Goal: Task Accomplishment & Management: Complete application form

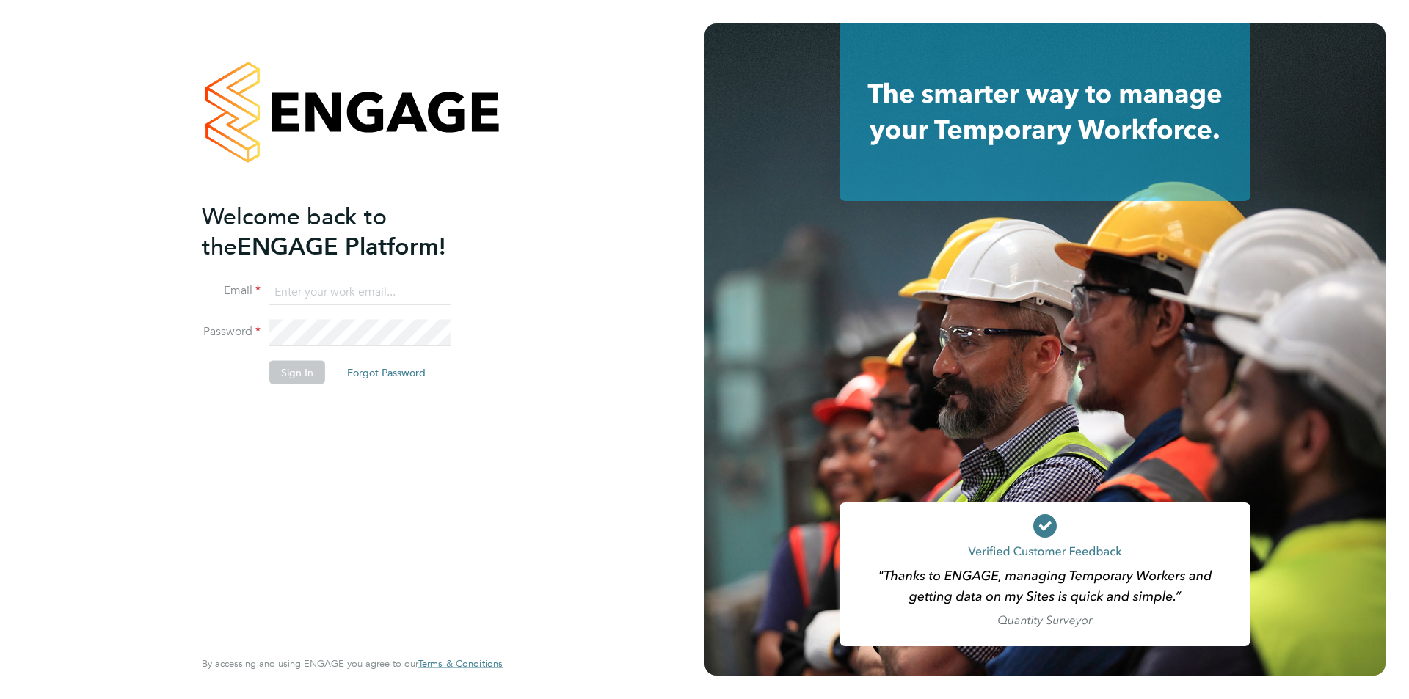
type input "timlerwill@itsconstruction.co.uk"
click at [294, 378] on button "Sign In" at bounding box center [297, 371] width 56 height 23
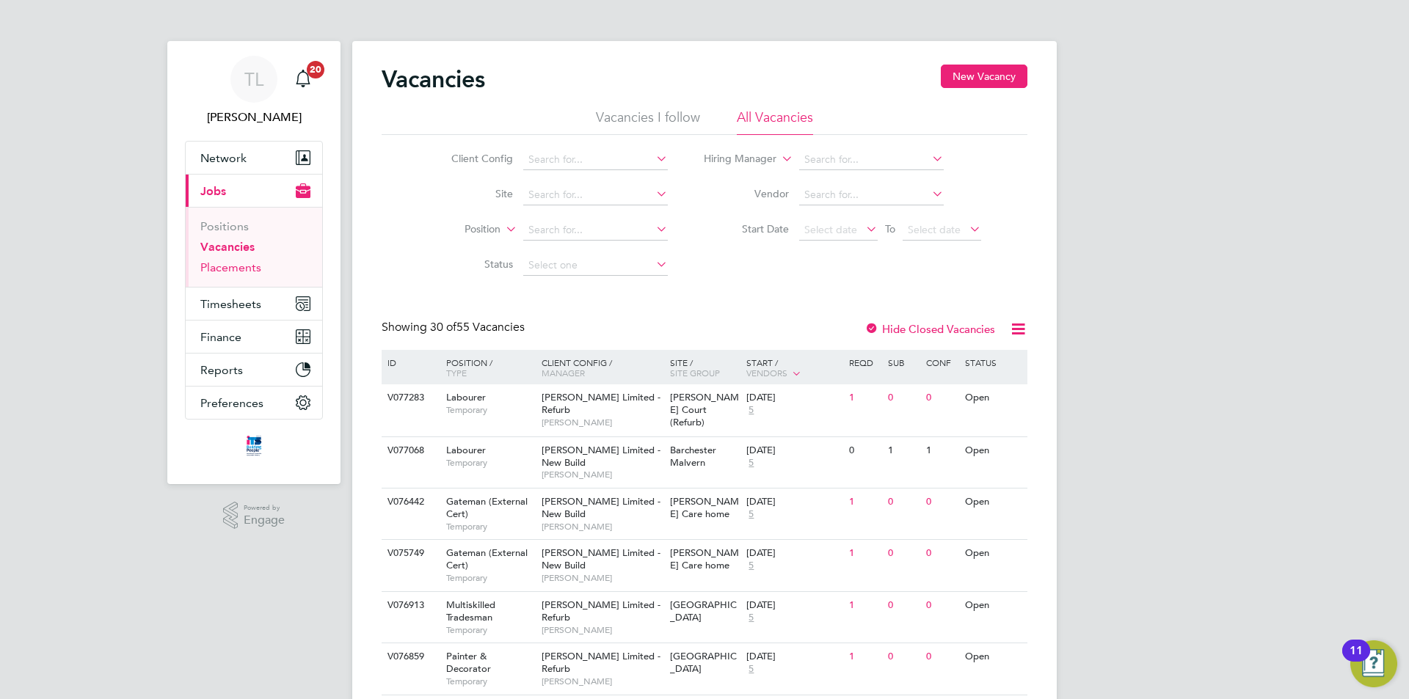
click at [208, 266] on link "Placements" at bounding box center [230, 267] width 61 height 14
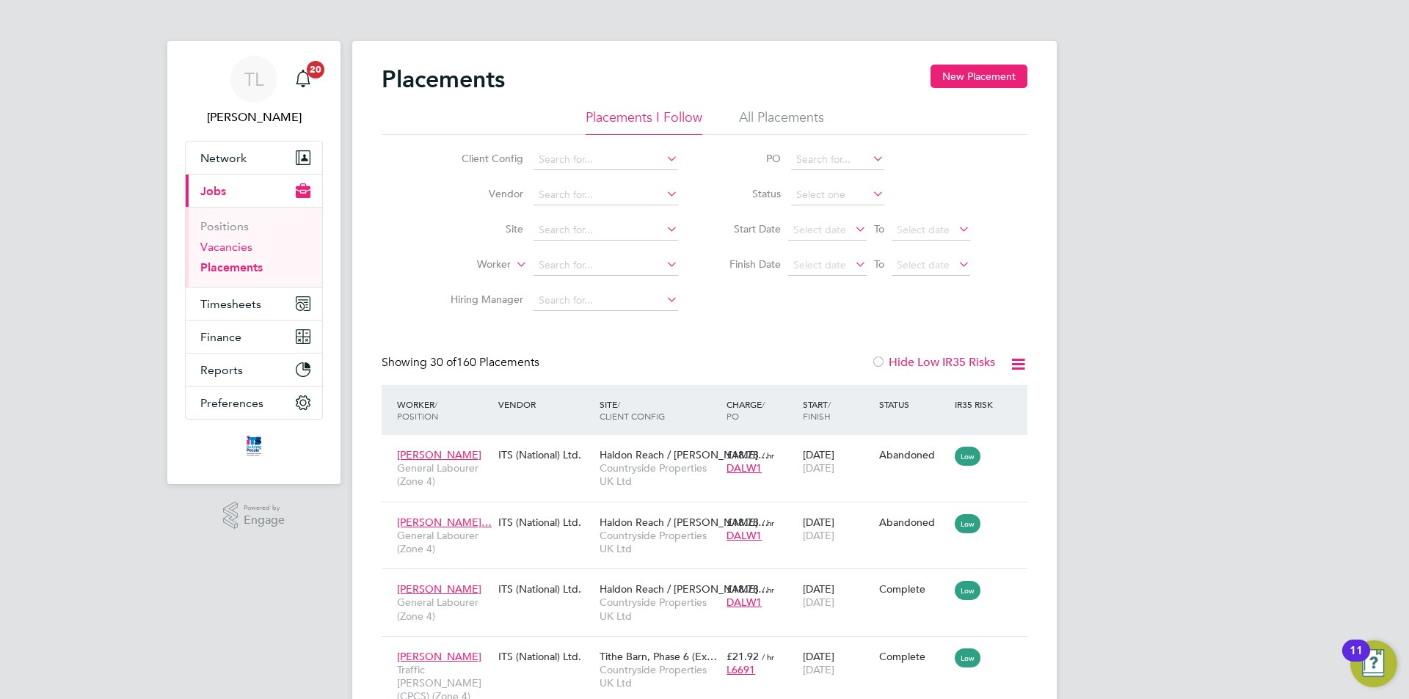
click at [247, 249] on link "Vacancies" at bounding box center [226, 247] width 52 height 14
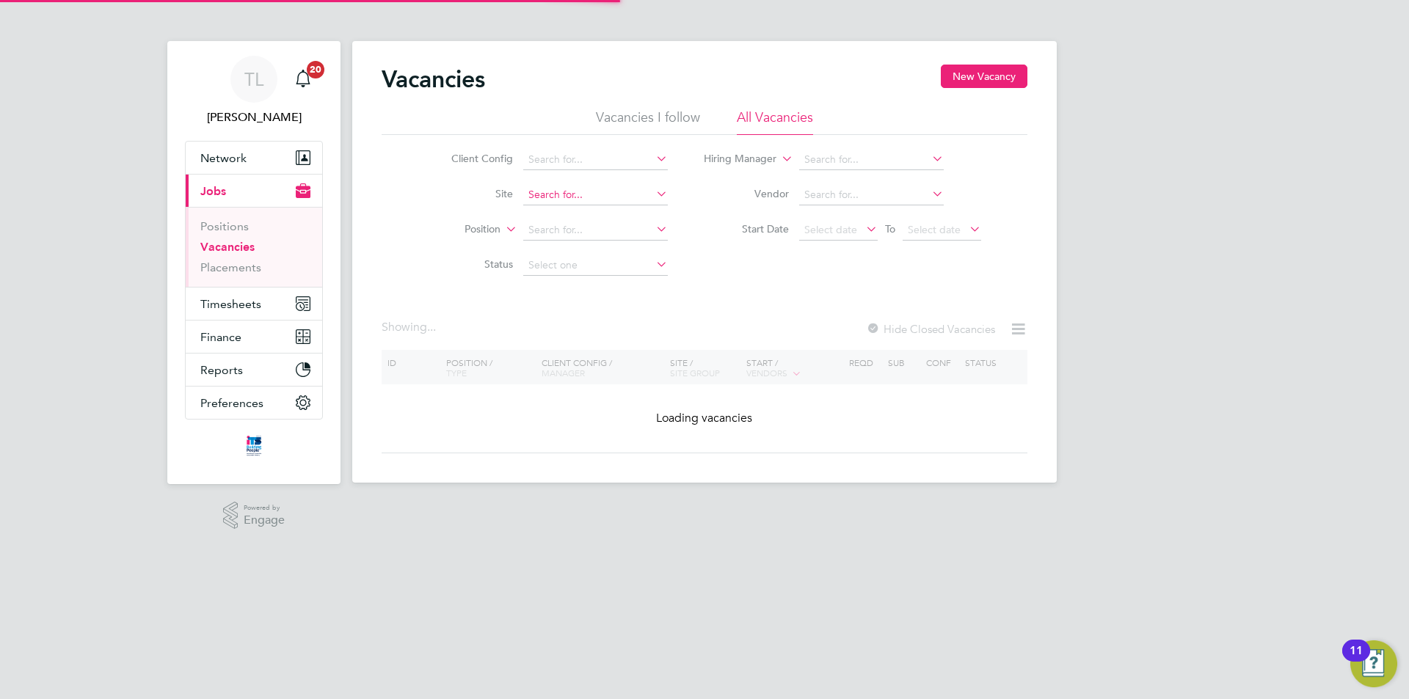
click at [563, 198] on input at bounding box center [595, 195] width 145 height 21
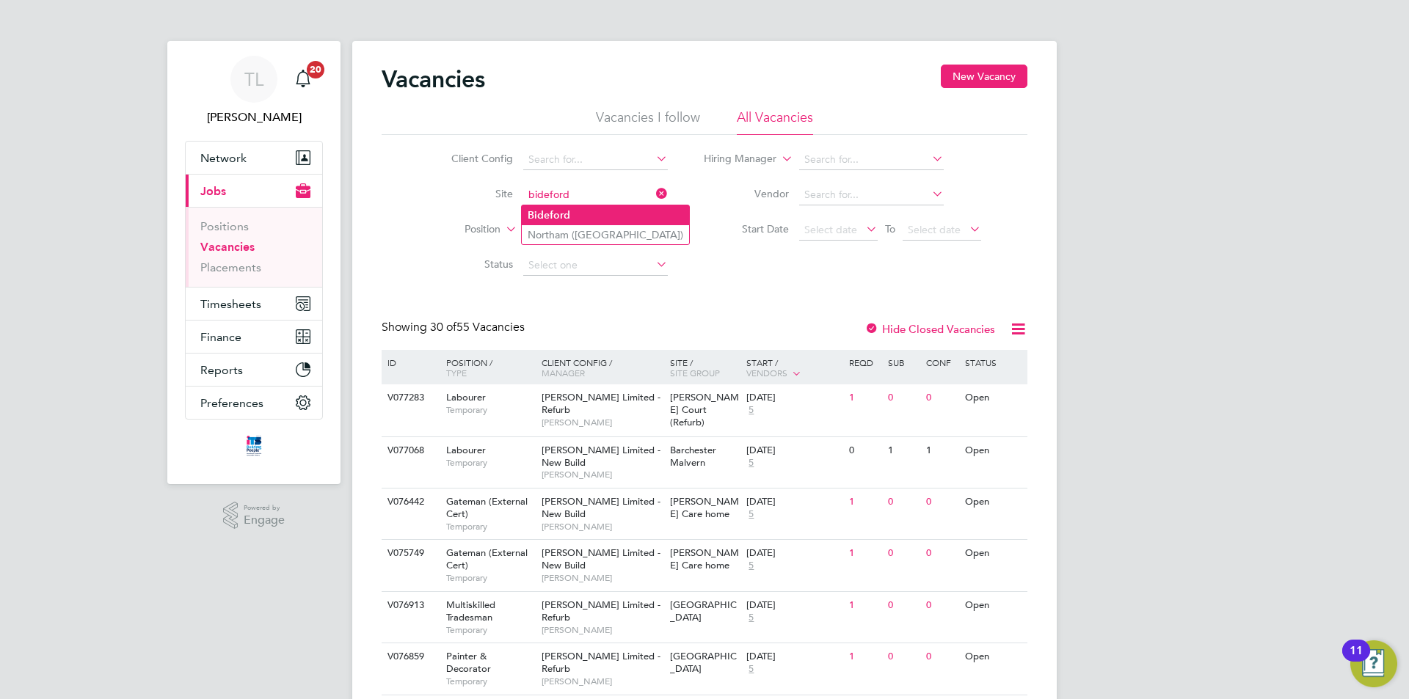
click at [578, 211] on li "Bideford" at bounding box center [605, 215] width 167 height 20
type input "Bideford"
click at [242, 263] on link "Placements" at bounding box center [230, 267] width 61 height 14
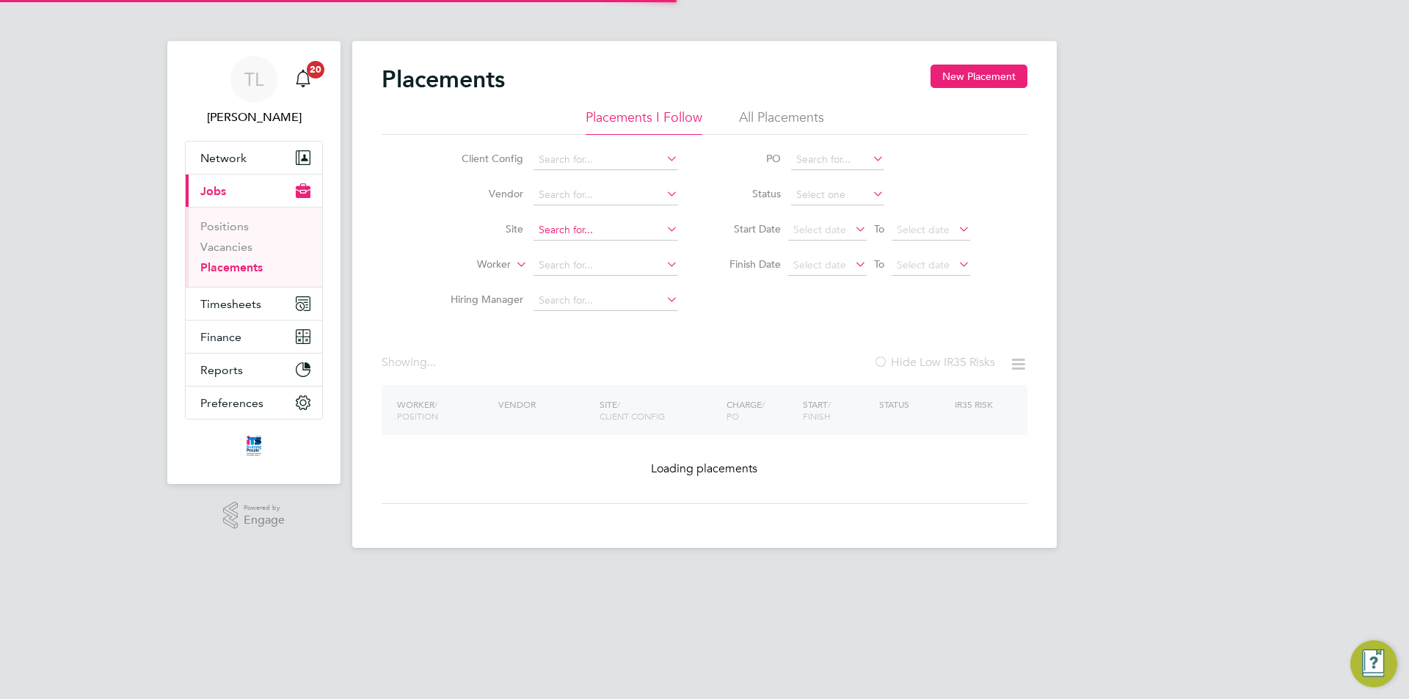
click at [560, 227] on input at bounding box center [605, 230] width 145 height 21
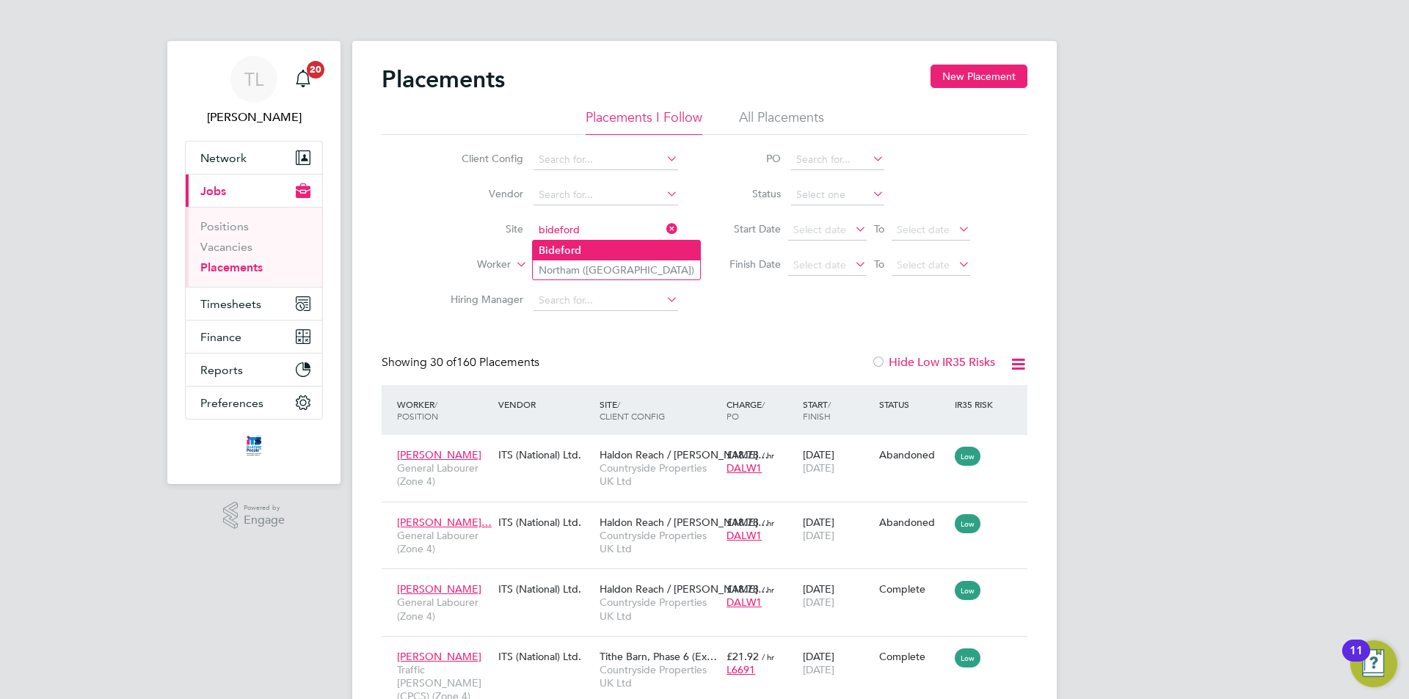
click at [566, 242] on li "Bideford" at bounding box center [616, 251] width 167 height 20
type input "Bideford"
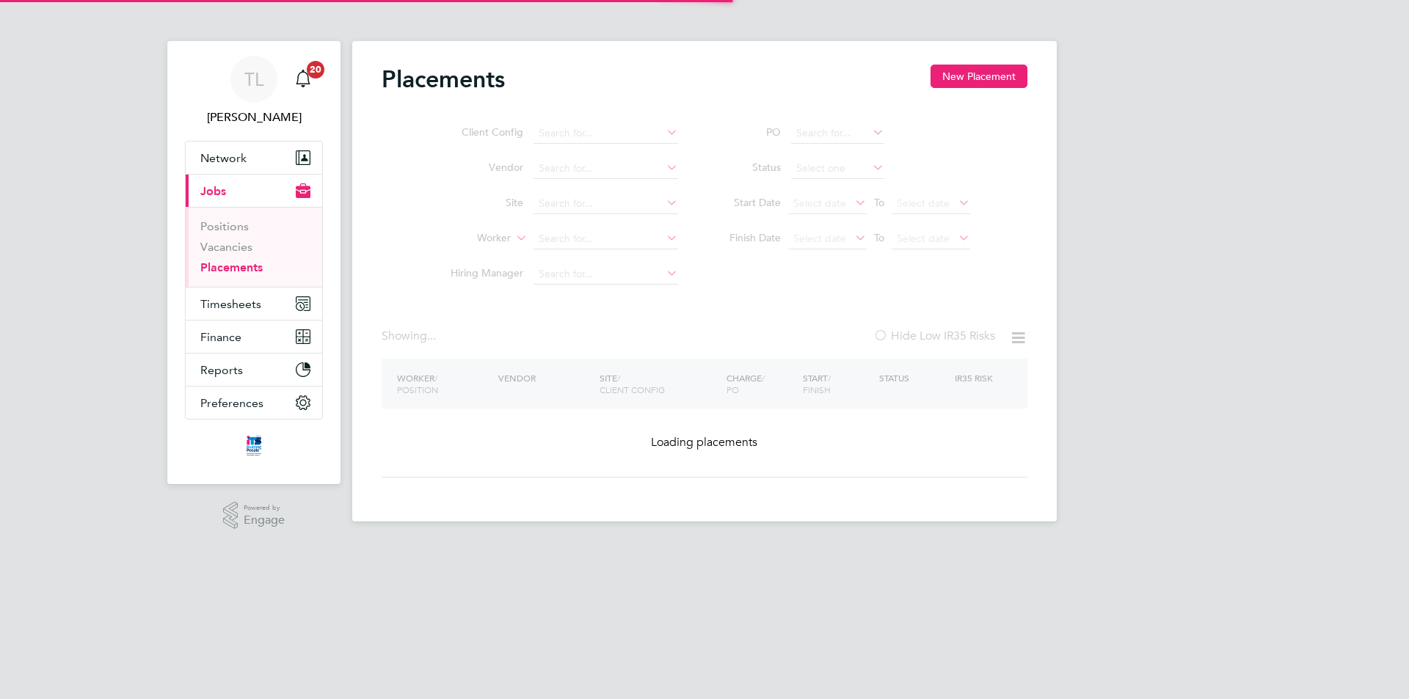
type input "Bideford"
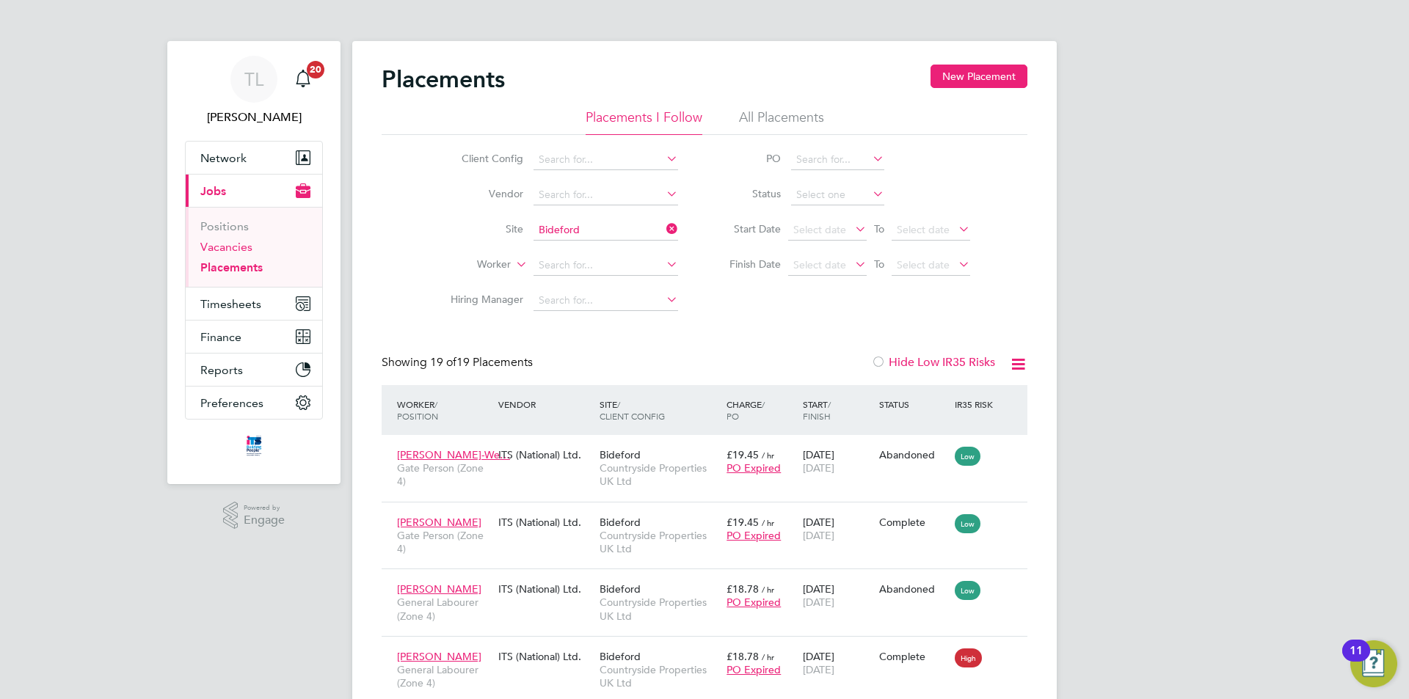
click at [233, 244] on link "Vacancies" at bounding box center [226, 247] width 52 height 14
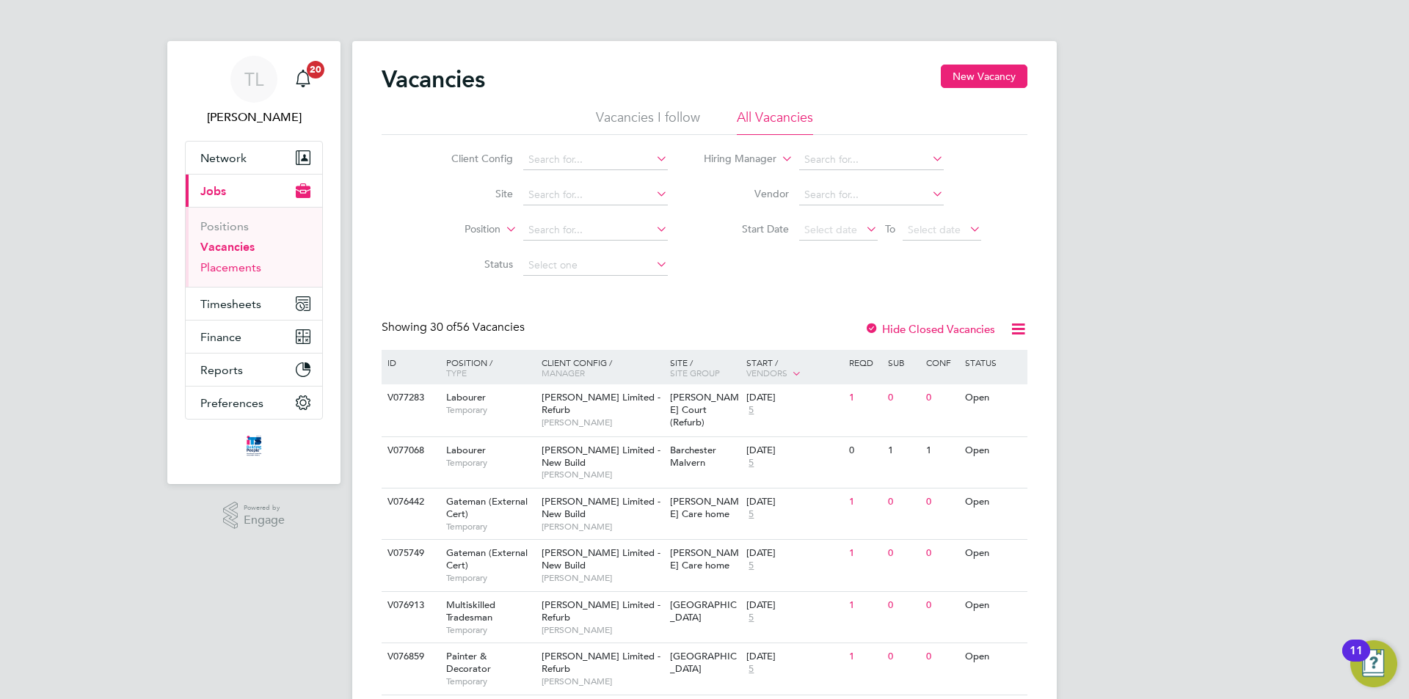
click at [241, 269] on link "Placements" at bounding box center [230, 267] width 61 height 14
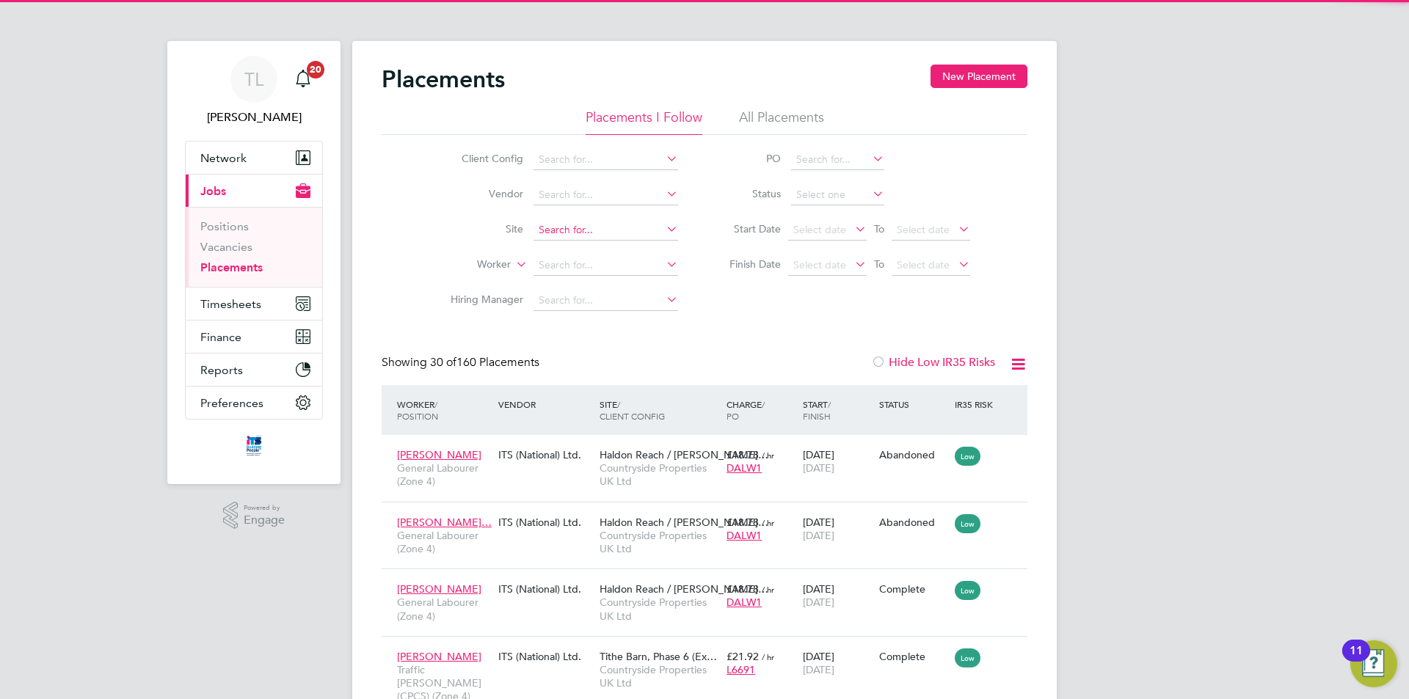
scroll to position [55, 128]
click at [555, 229] on input at bounding box center [605, 230] width 145 height 21
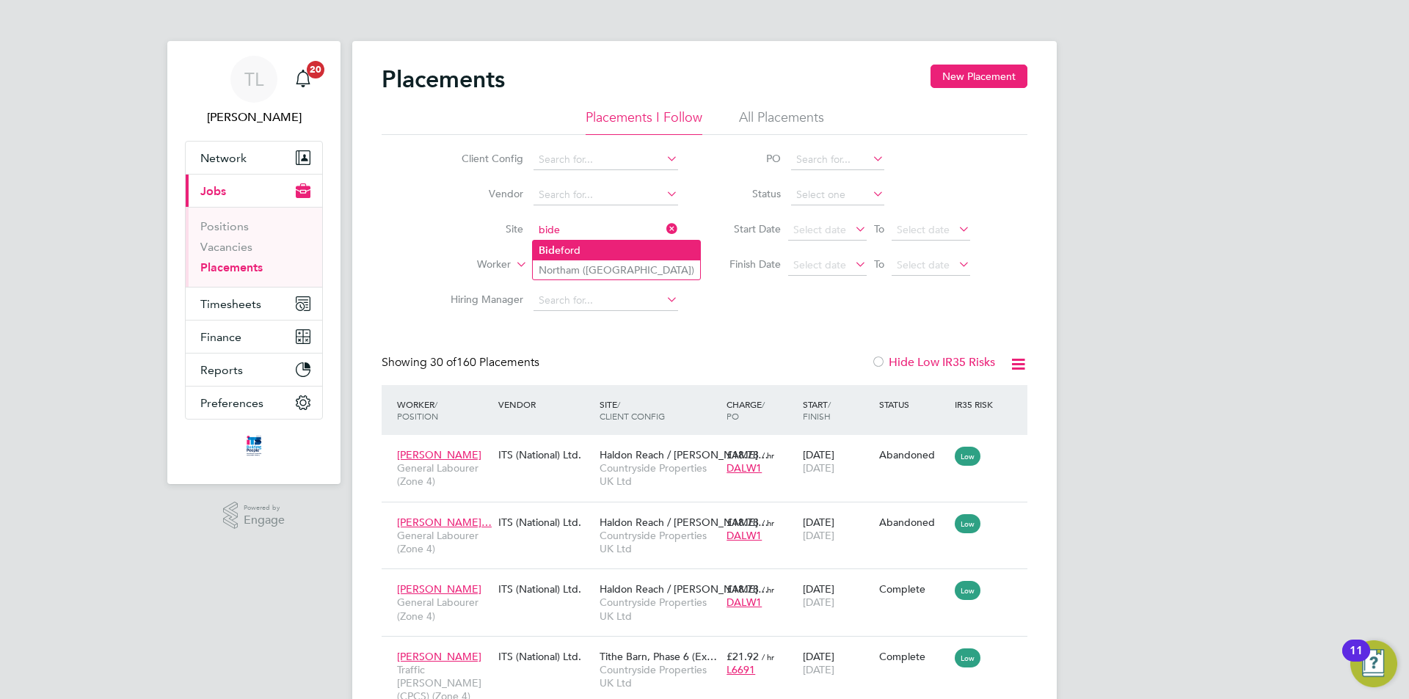
click at [563, 250] on li "Bide ford" at bounding box center [616, 251] width 167 height 20
type input "Bideford"
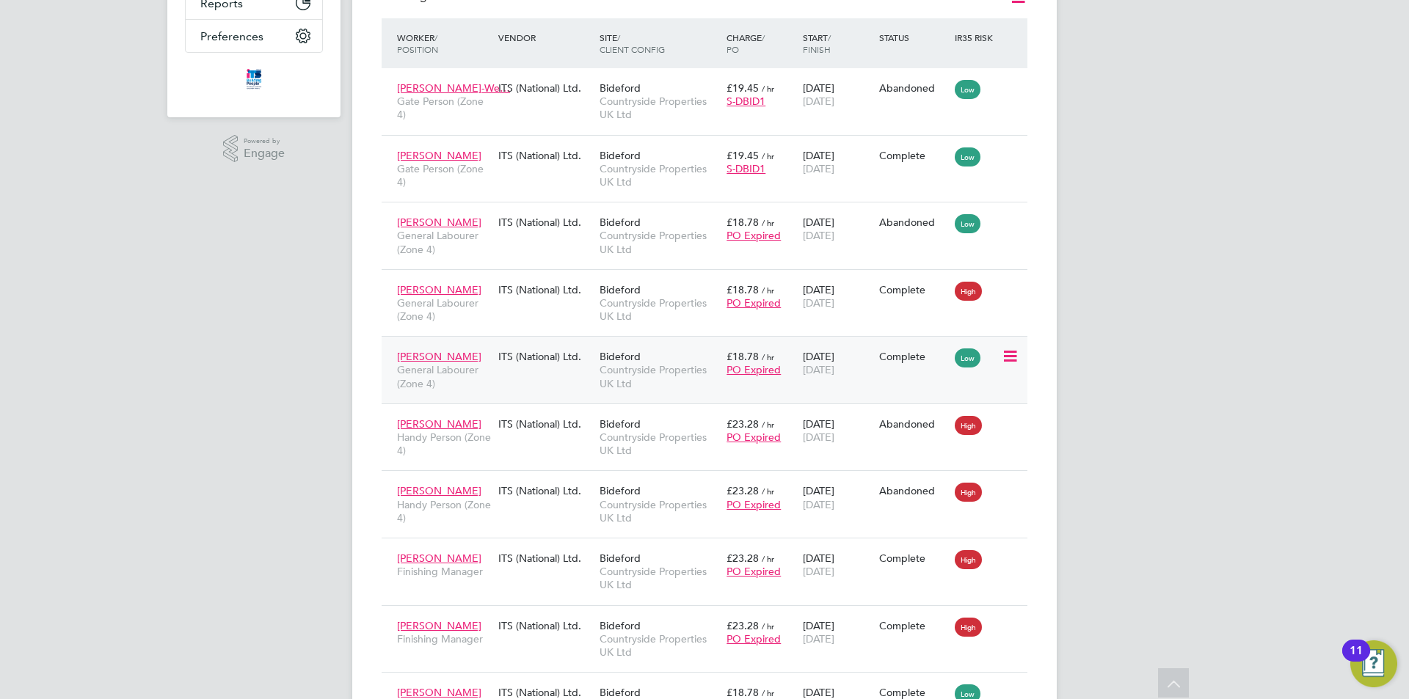
click at [569, 362] on div "ITS (National) Ltd." at bounding box center [545, 357] width 101 height 28
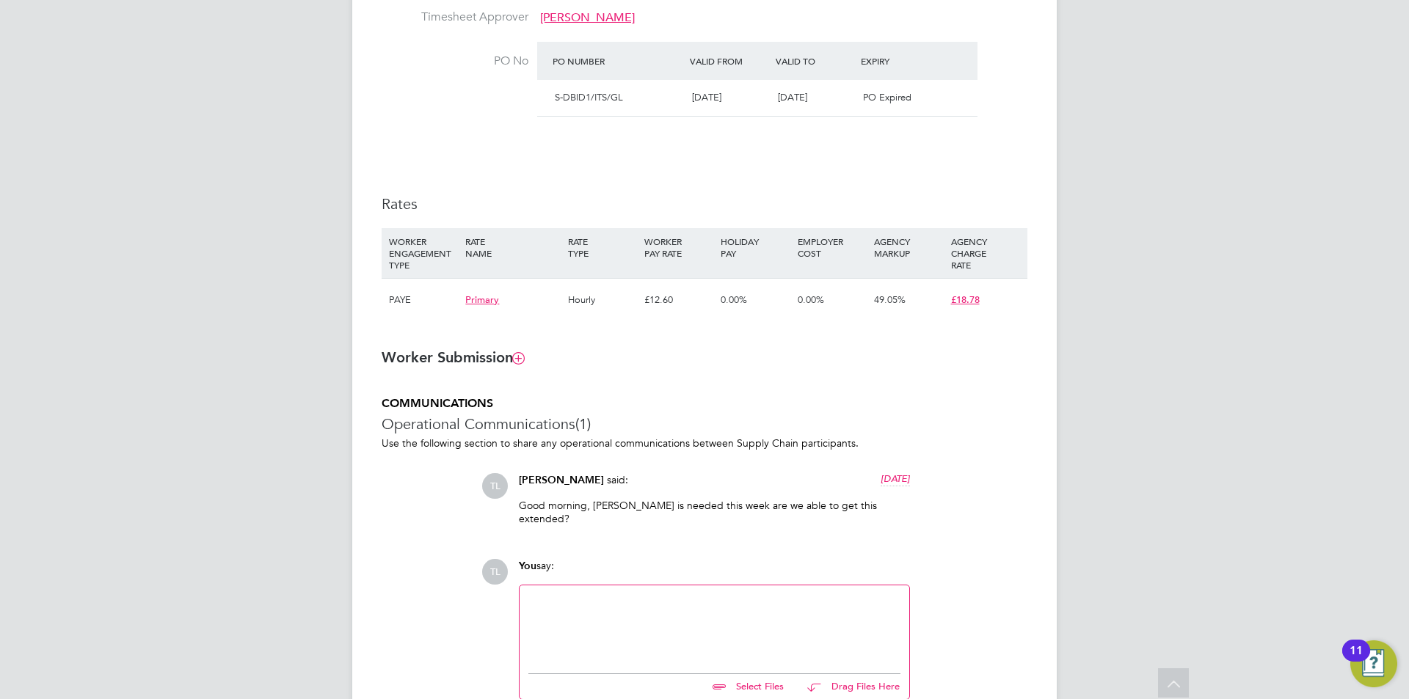
scroll to position [844, 0]
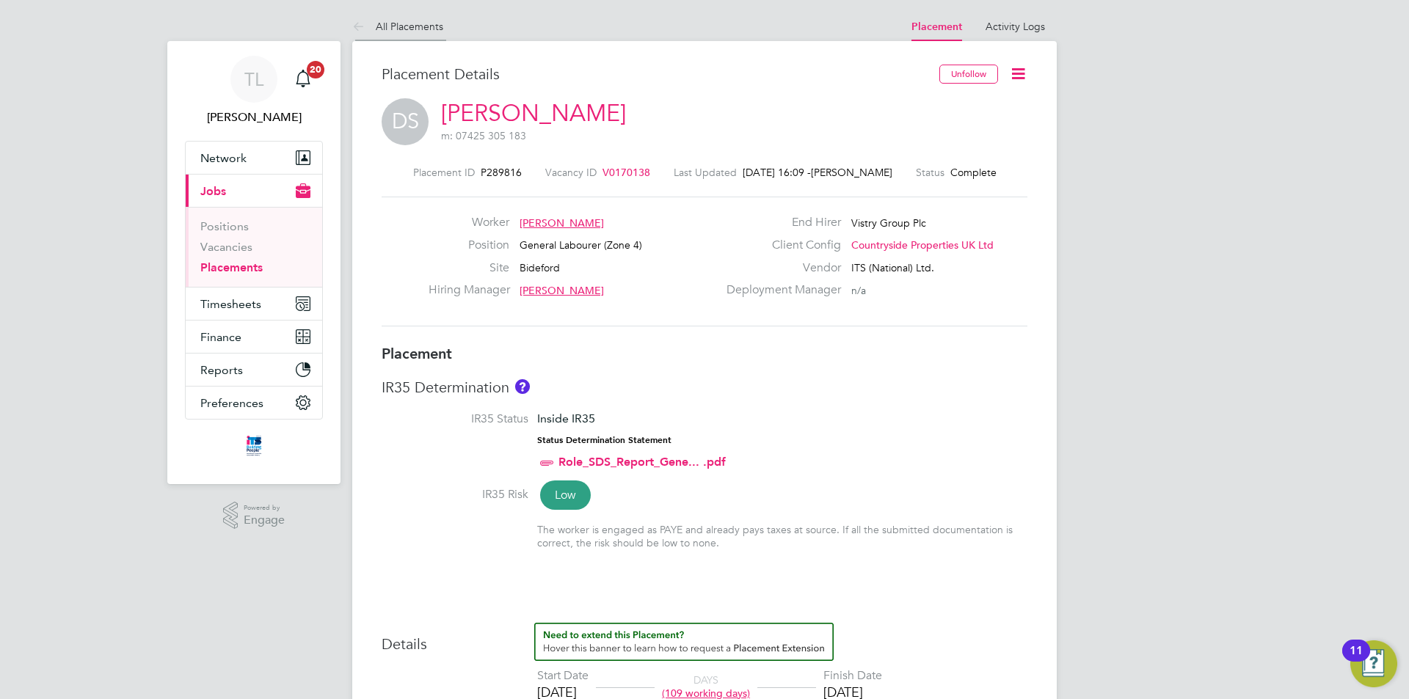
click at [366, 28] on icon at bounding box center [361, 27] width 18 height 18
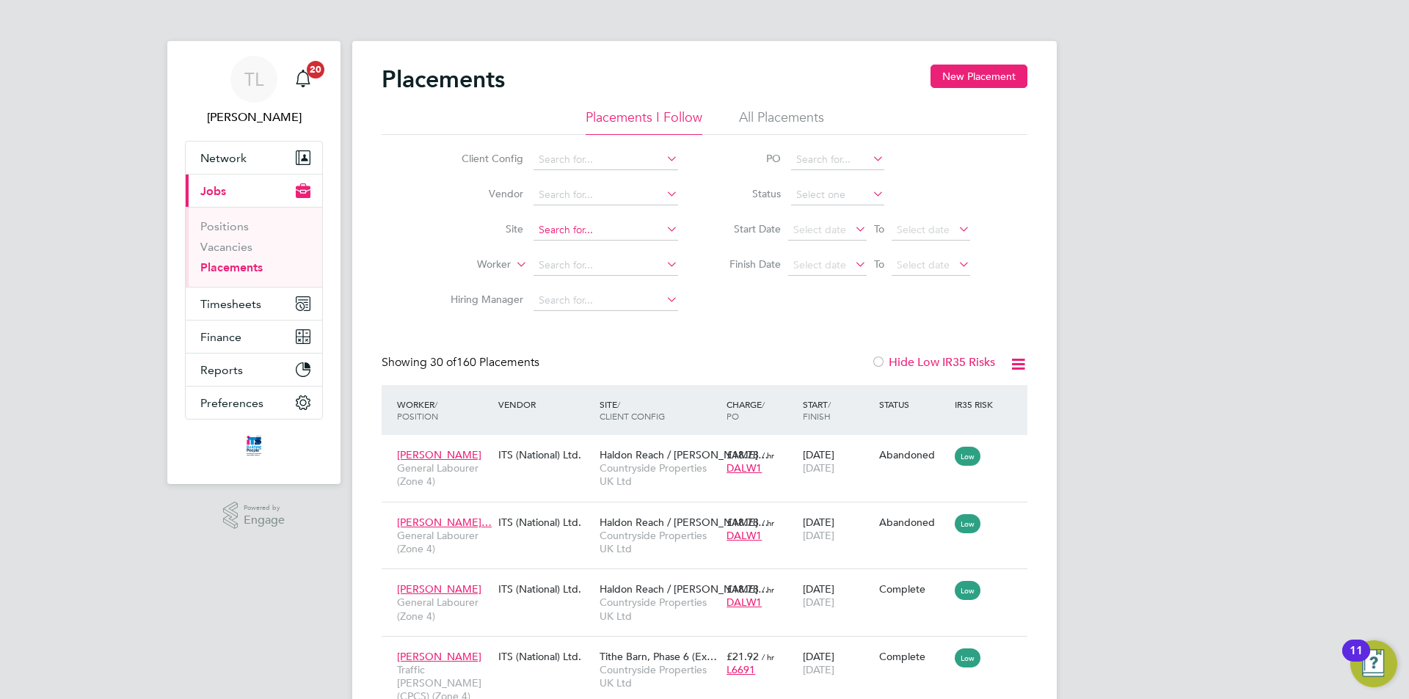
click at [583, 224] on input at bounding box center [605, 230] width 145 height 21
click at [588, 248] on li "Bide ford" at bounding box center [616, 251] width 167 height 20
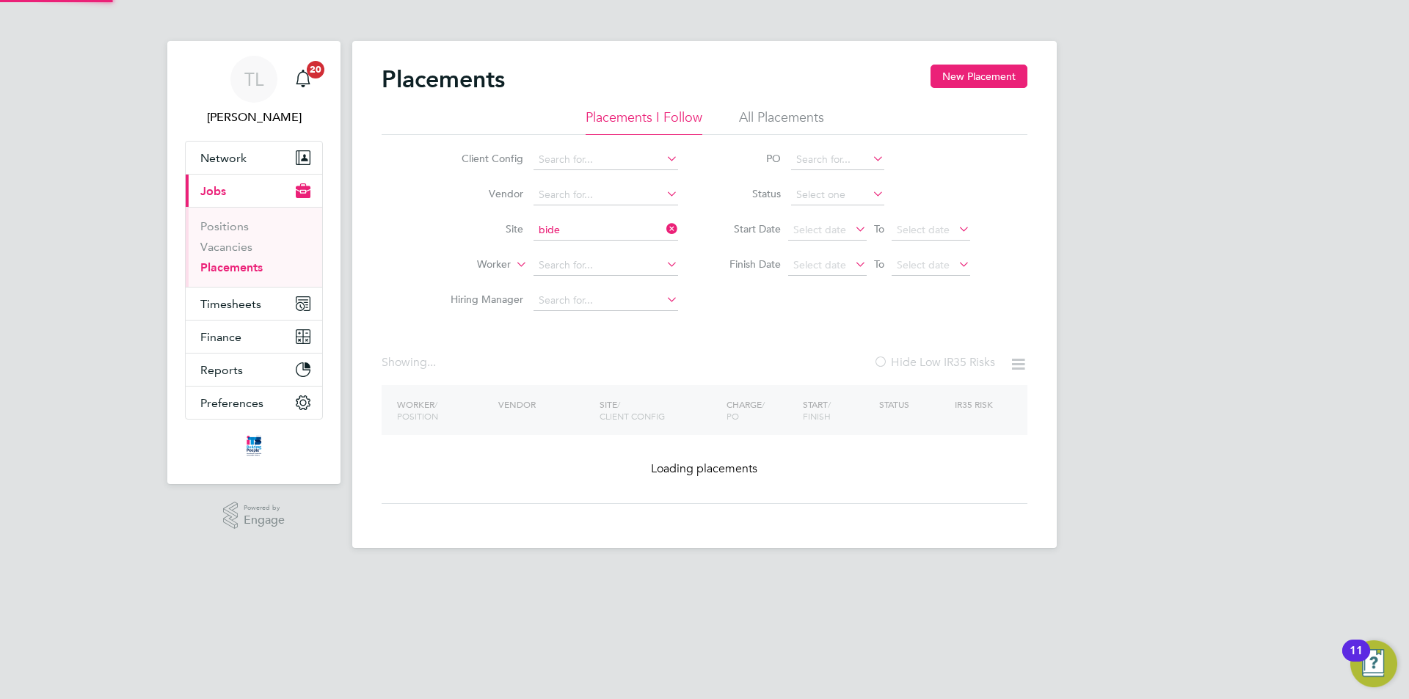
type input "Bideford"
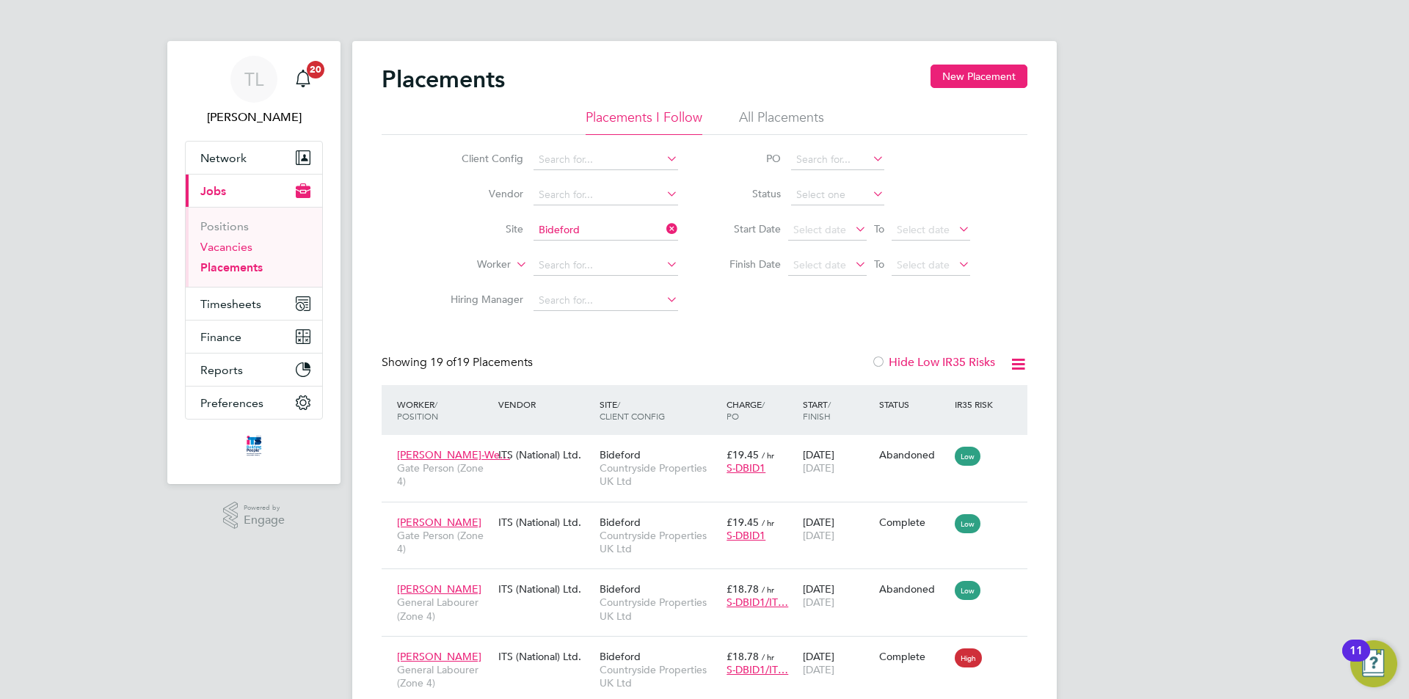
click at [230, 245] on link "Vacancies" at bounding box center [226, 247] width 52 height 14
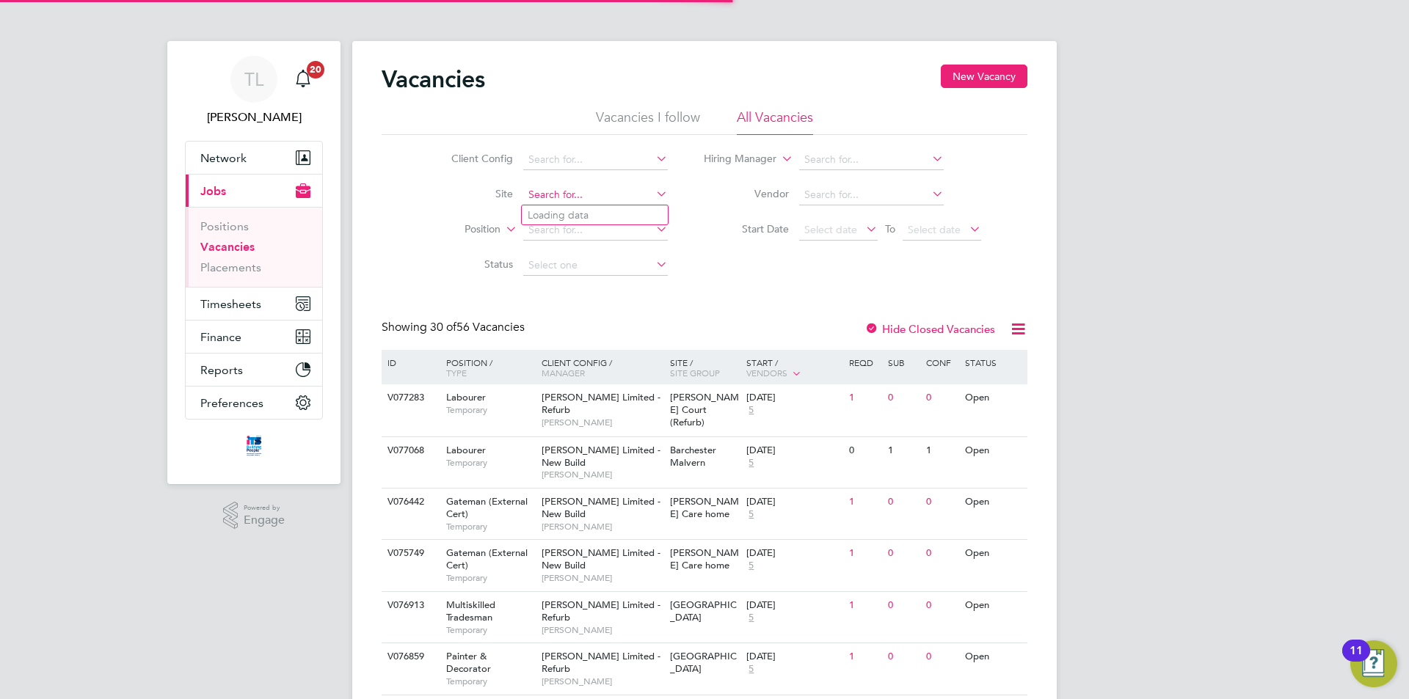
click at [564, 197] on input at bounding box center [595, 195] width 145 height 21
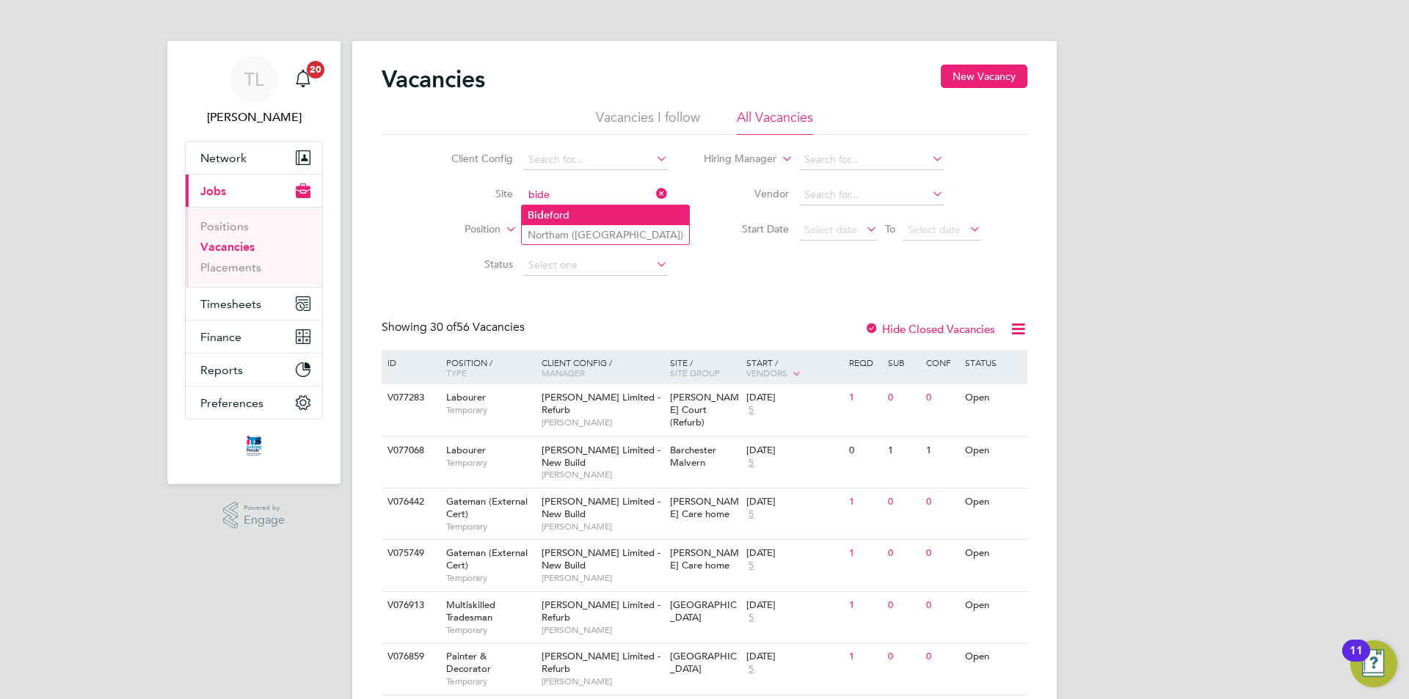
click at [560, 217] on li "Bide ford" at bounding box center [605, 215] width 167 height 20
type input "Bideford"
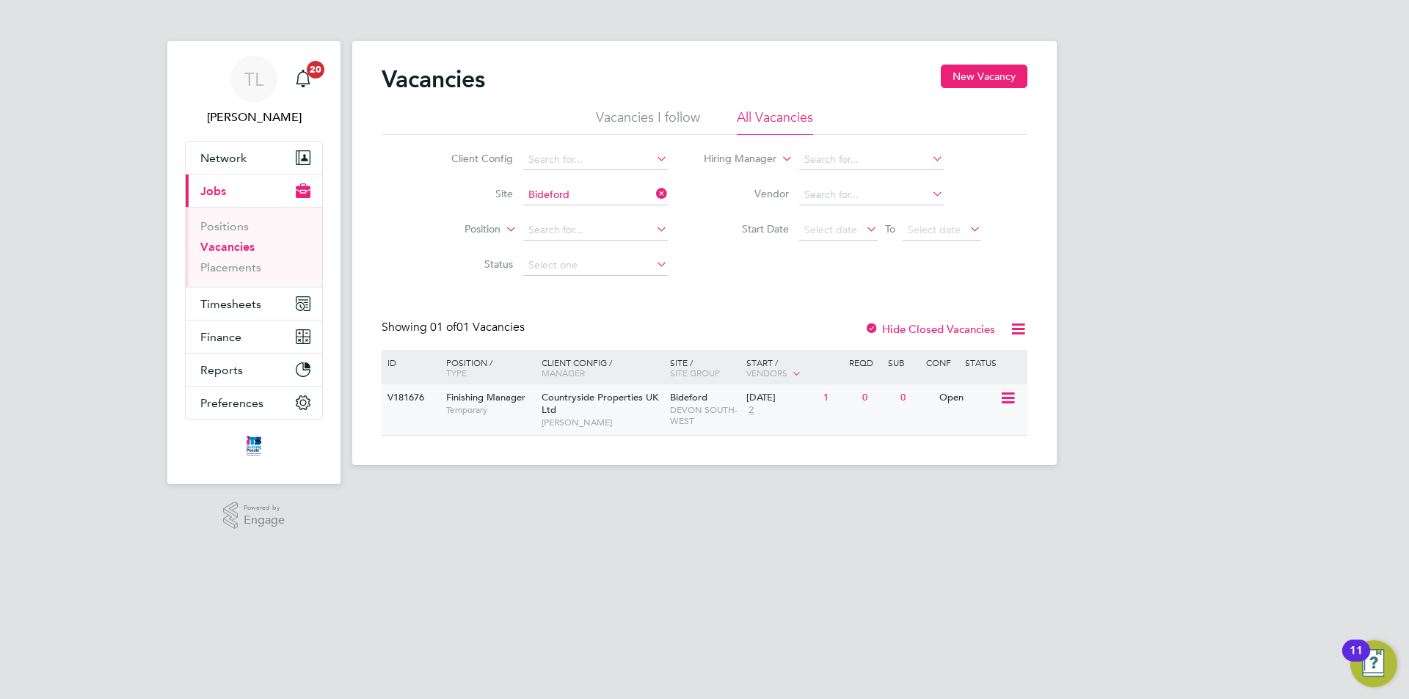
click at [663, 404] on div "Countryside Properties UK Ltd Tim Hawkridge" at bounding box center [602, 409] width 128 height 51
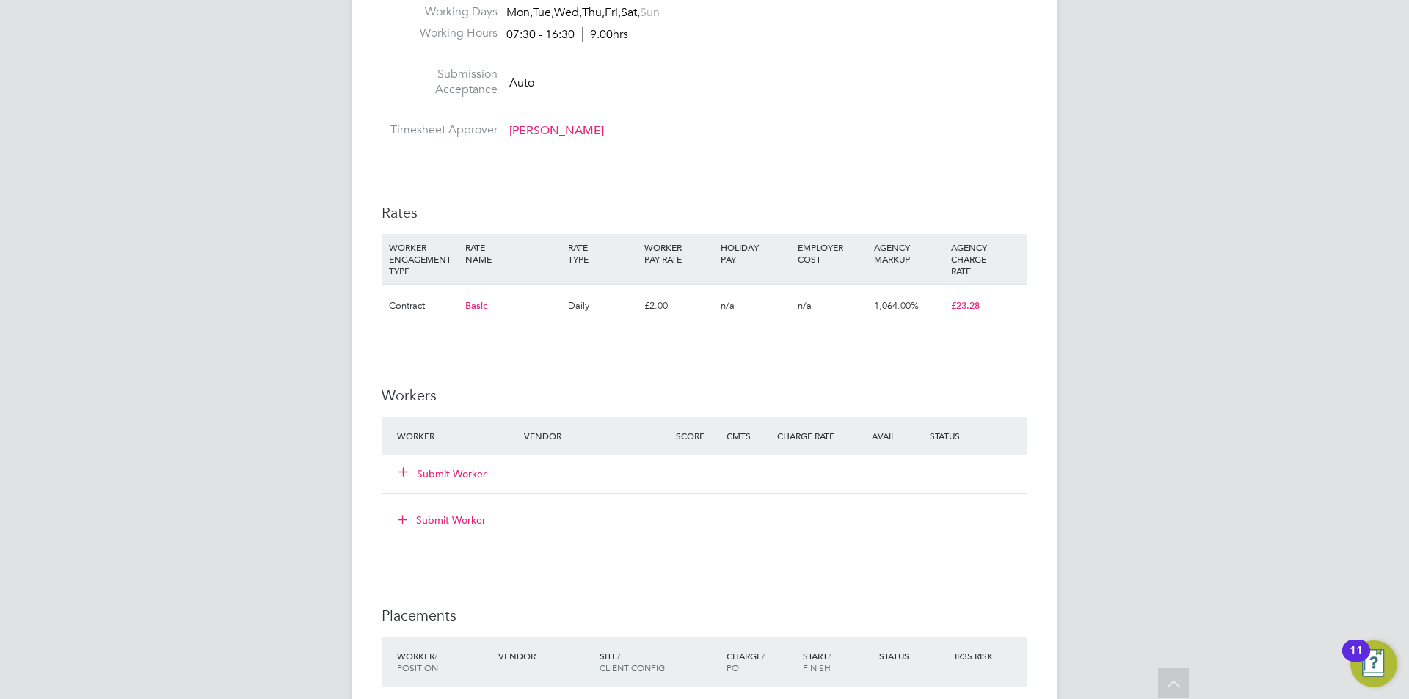
click at [450, 463] on div "Submit Worker" at bounding box center [469, 474] width 152 height 26
click at [418, 474] on button "Submit Worker" at bounding box center [443, 474] width 88 height 15
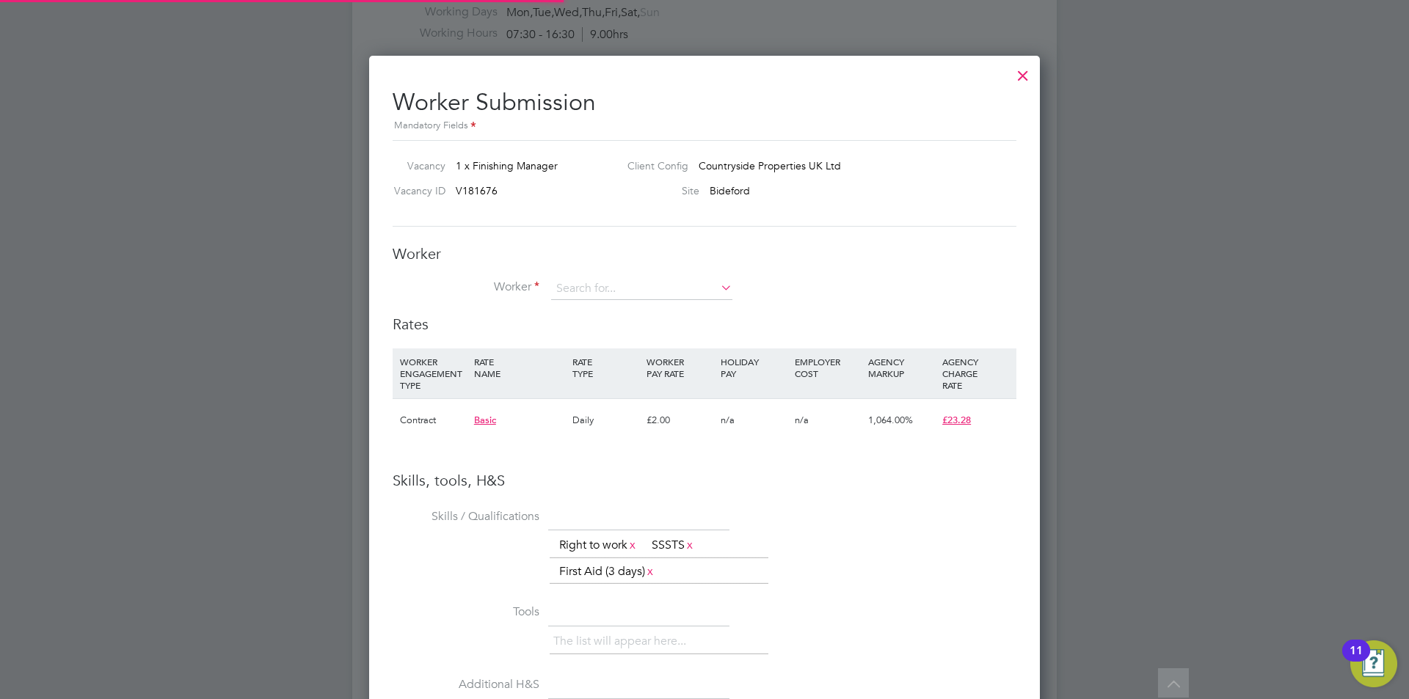
scroll to position [950, 671]
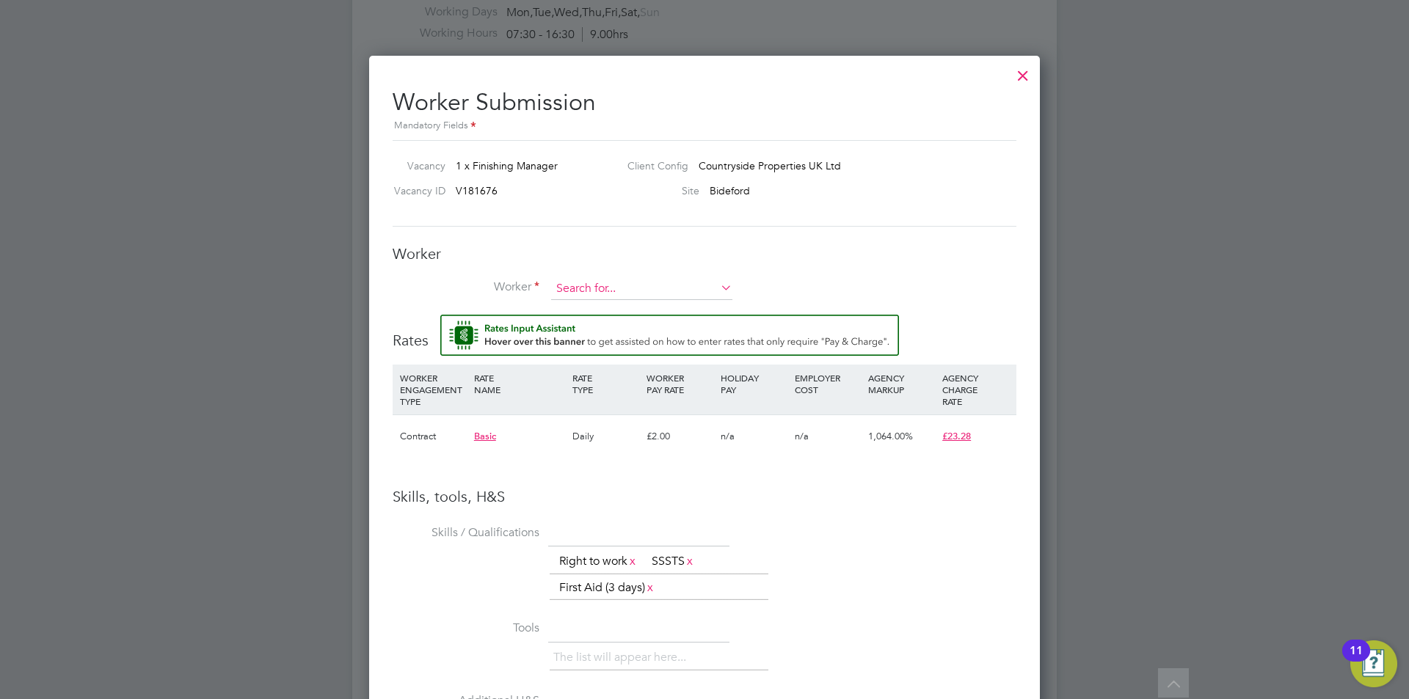
click at [599, 292] on input at bounding box center [641, 289] width 181 height 22
click at [635, 307] on li "[PERSON_NAME] am (Jh)" at bounding box center [659, 310] width 219 height 20
type input "[PERSON_NAME] (Jh)"
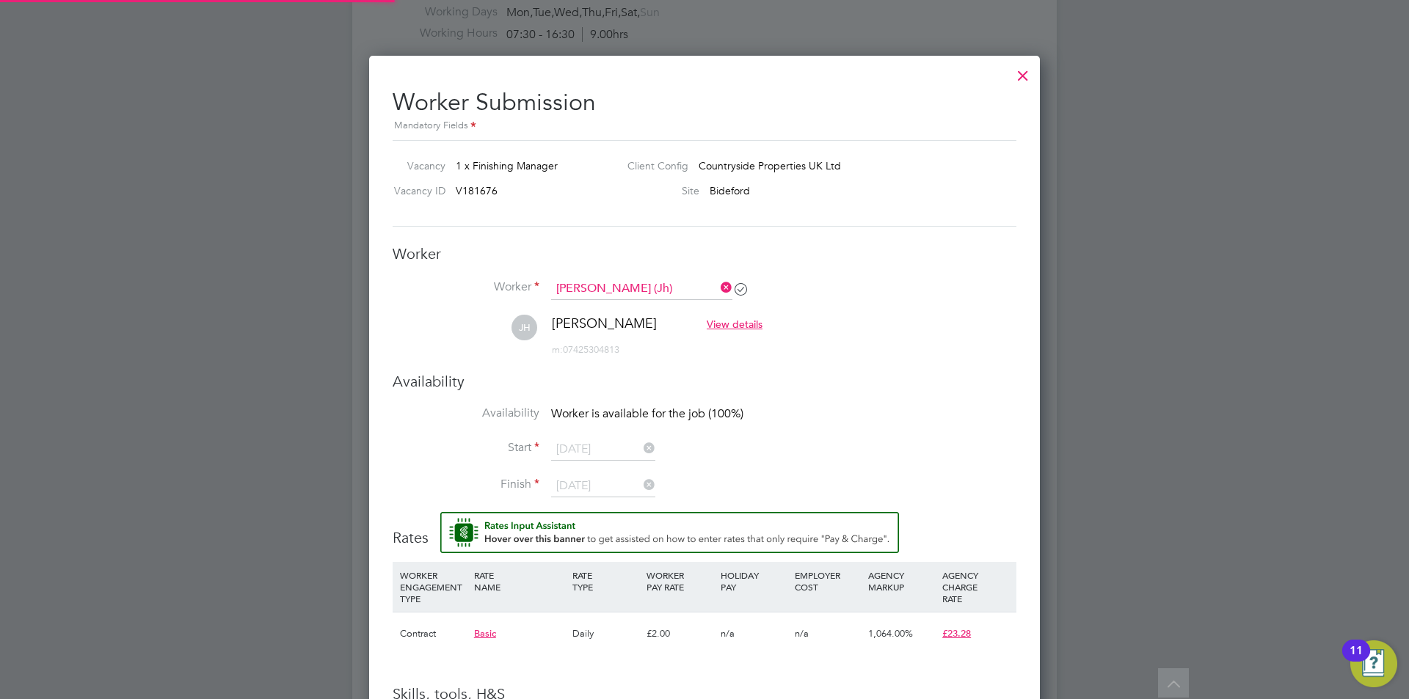
scroll to position [1280, 671]
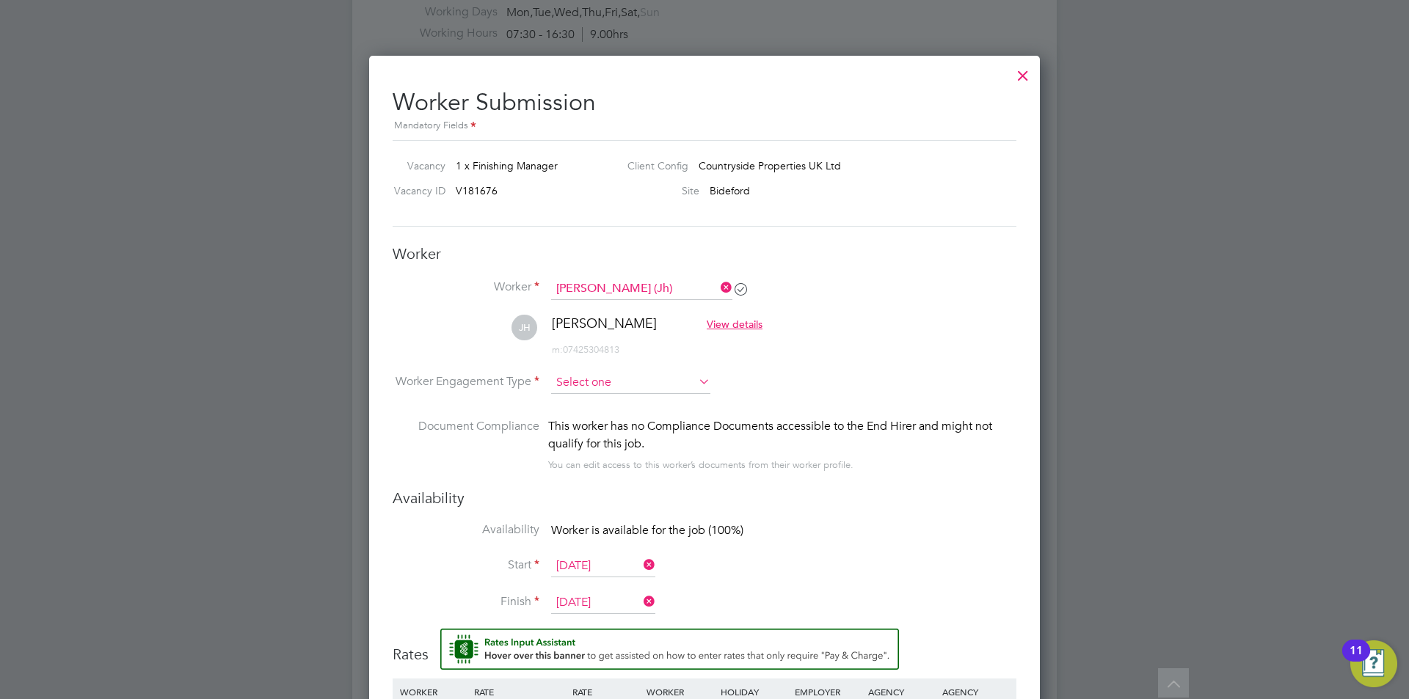
click at [621, 383] on input at bounding box center [630, 383] width 159 height 22
click at [591, 403] on li "Contract" at bounding box center [630, 403] width 161 height 19
type input "Contract"
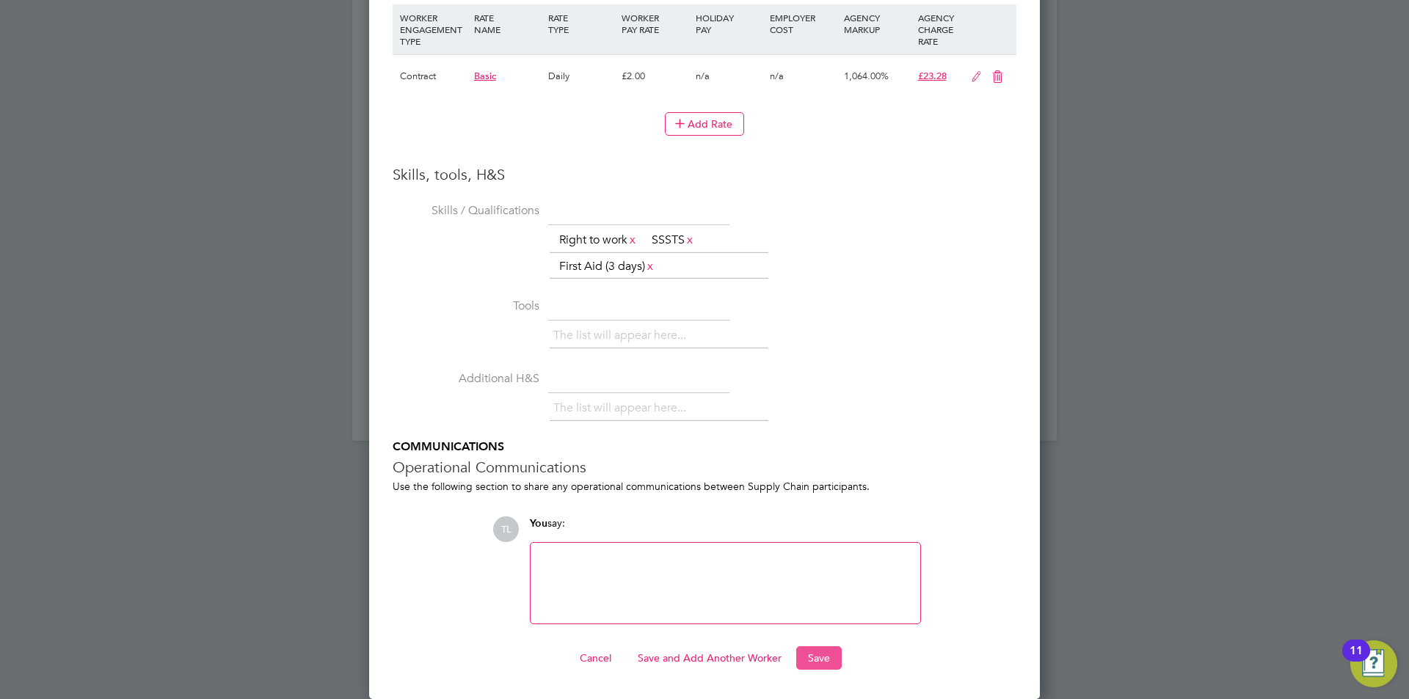
click at [824, 663] on button "Save" at bounding box center [818, 657] width 45 height 23
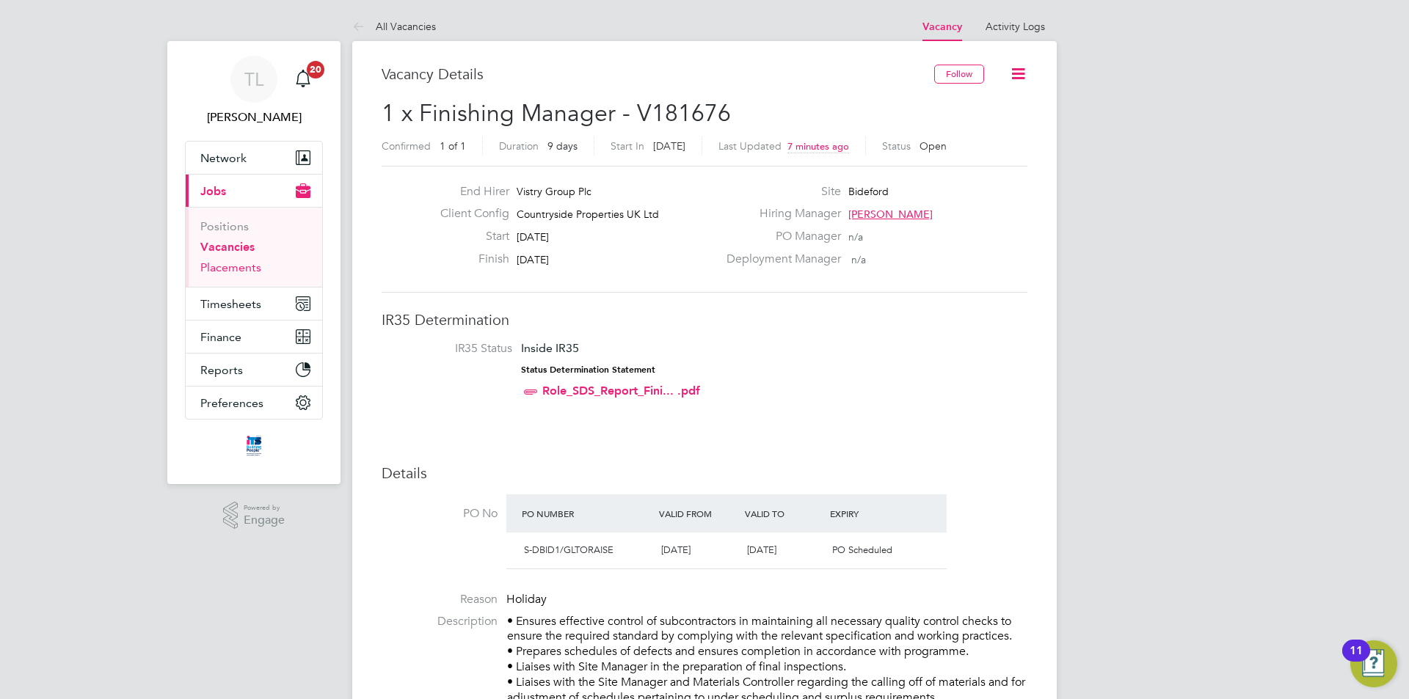
click at [240, 265] on link "Placements" at bounding box center [230, 267] width 61 height 14
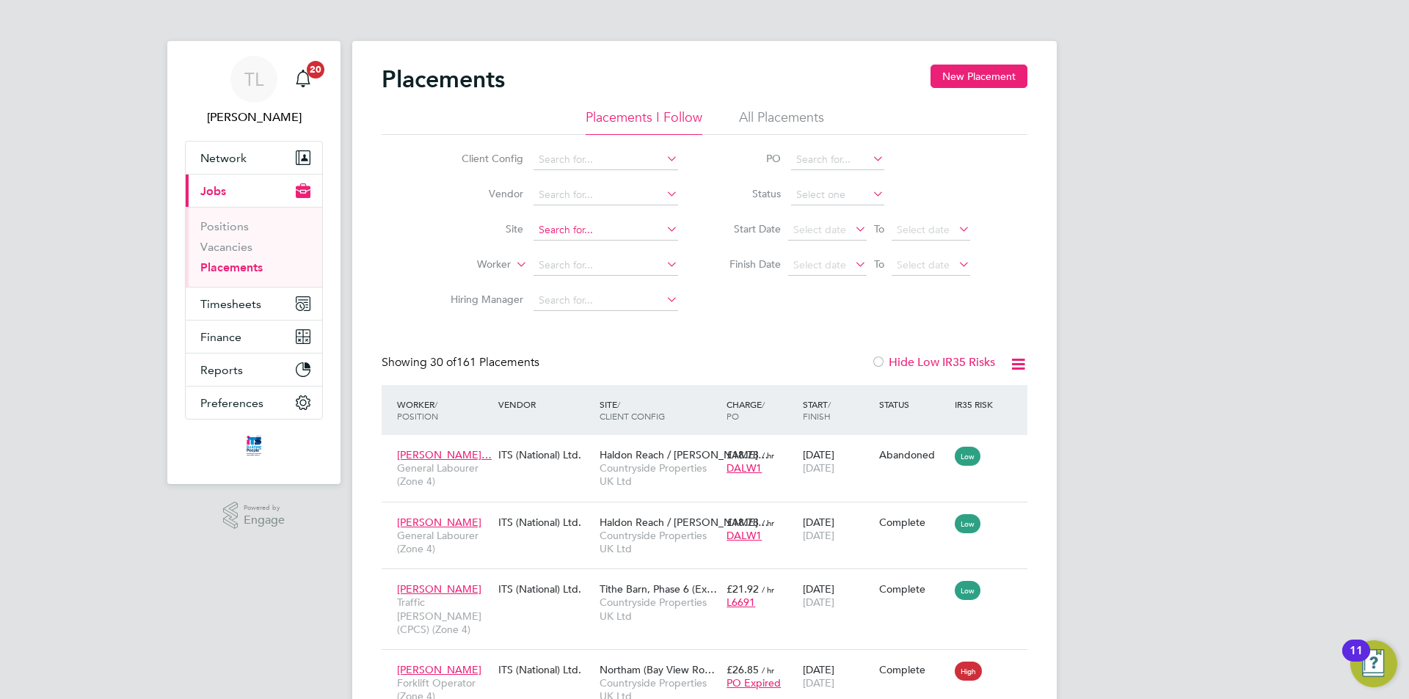
click at [600, 226] on input at bounding box center [605, 230] width 145 height 21
click at [616, 251] on li "Bide ford" at bounding box center [616, 251] width 167 height 20
type input "Bideford"
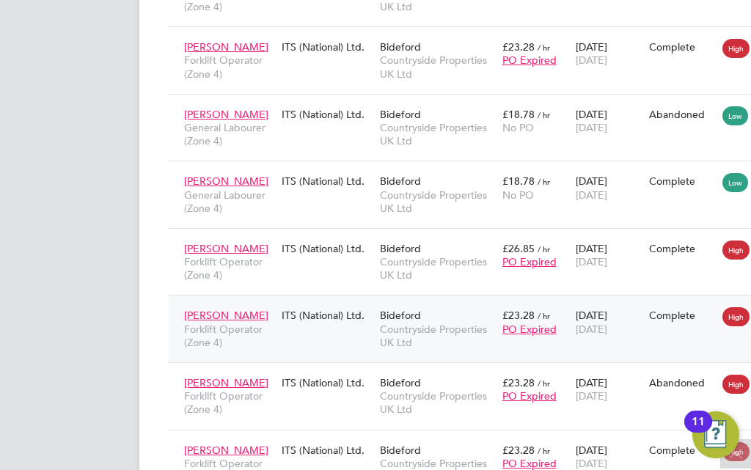
scroll to position [55, 99]
